Goal: Information Seeking & Learning: Learn about a topic

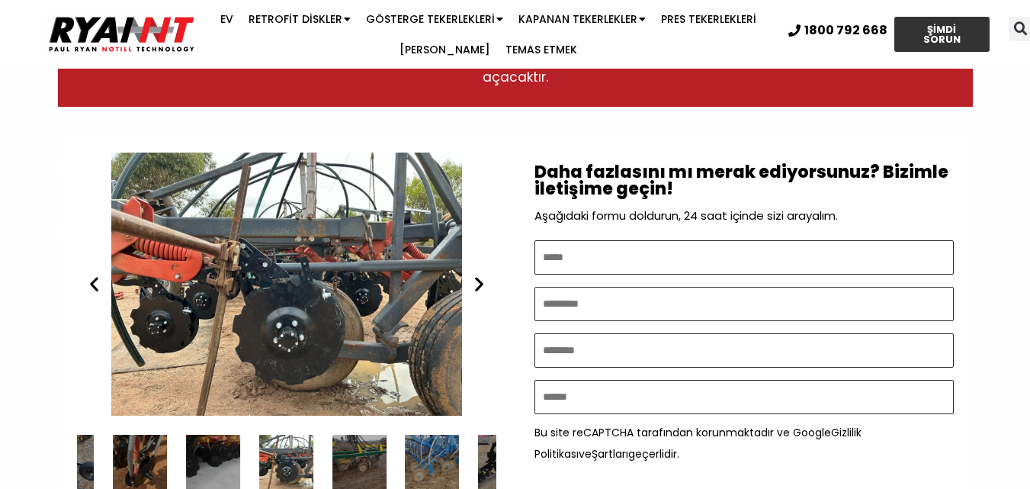
click at [480, 294] on icon "Sonraki slayt" at bounding box center [479, 284] width 19 height 19
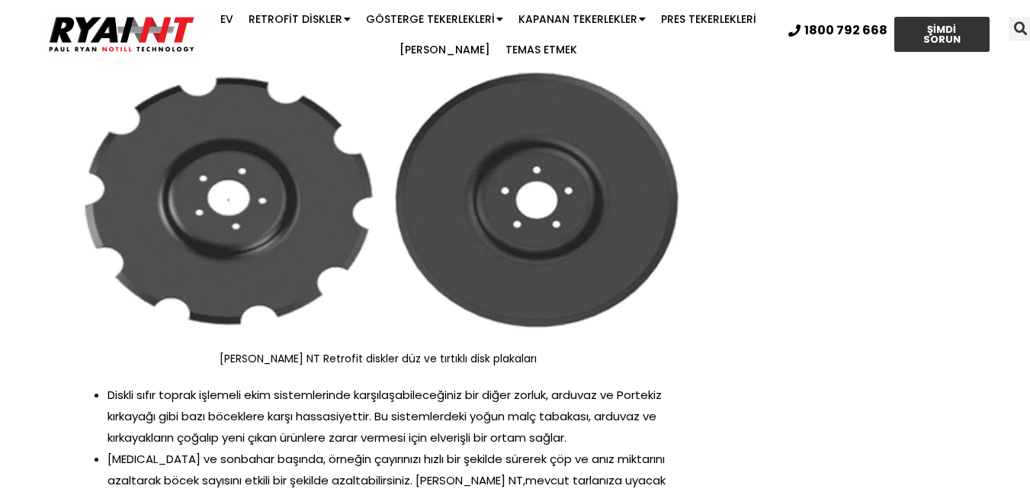
scroll to position [1797, 0]
